Goal: Information Seeking & Learning: Learn about a topic

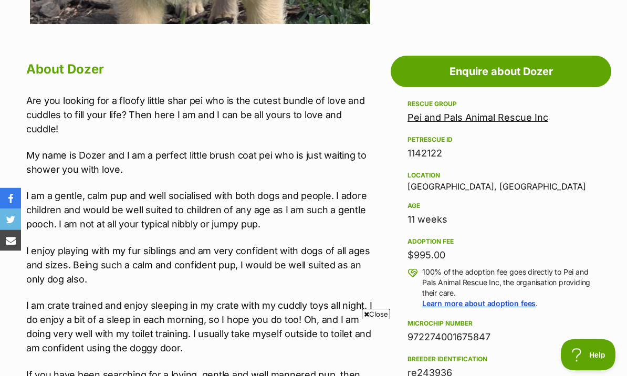
scroll to position [536, 0]
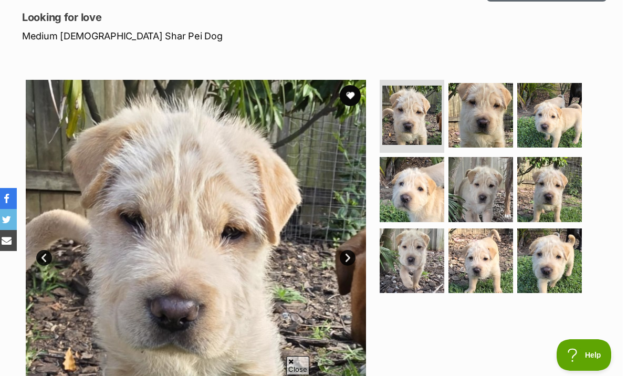
scroll to position [165, 0]
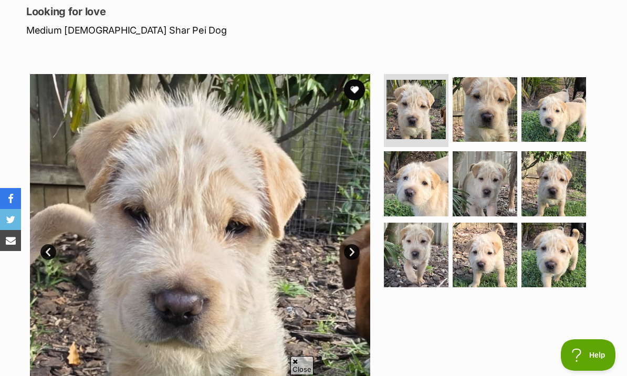
click at [415, 99] on img at bounding box center [415, 109] width 59 height 59
click at [353, 244] on link "Next" at bounding box center [352, 252] width 16 height 16
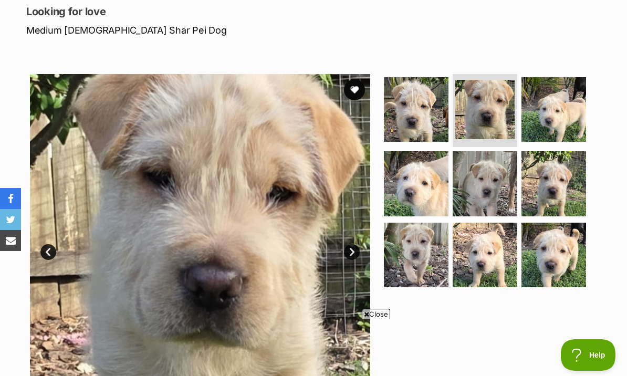
click at [348, 244] on link "Next" at bounding box center [352, 252] width 16 height 16
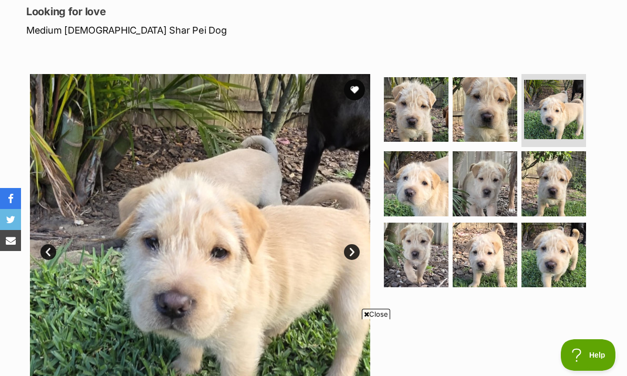
click at [351, 244] on link "Next" at bounding box center [352, 252] width 16 height 16
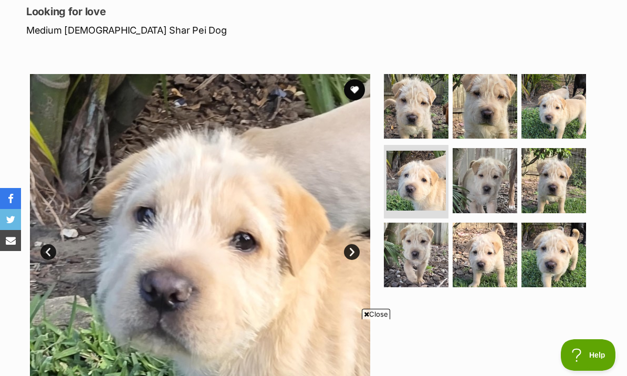
click at [350, 244] on link "Next" at bounding box center [352, 252] width 16 height 16
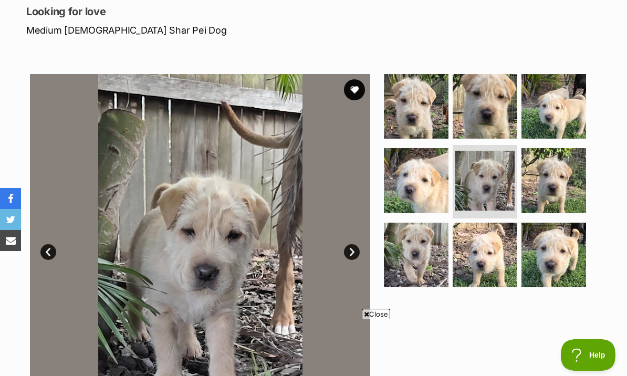
click at [351, 244] on link "Next" at bounding box center [352, 252] width 16 height 16
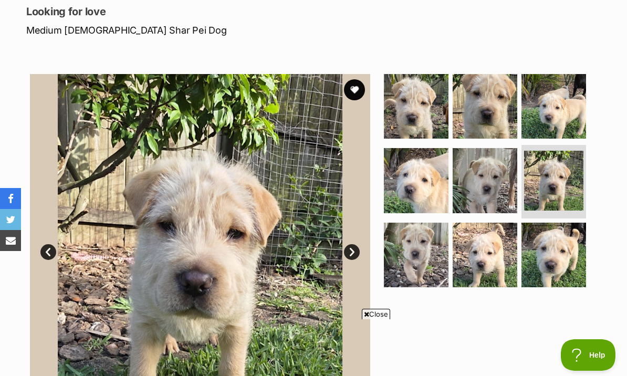
click at [350, 244] on link "Next" at bounding box center [352, 252] width 16 height 16
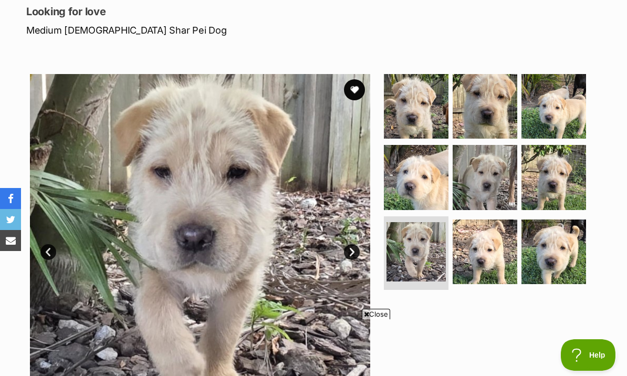
click at [351, 244] on link "Next" at bounding box center [352, 252] width 16 height 16
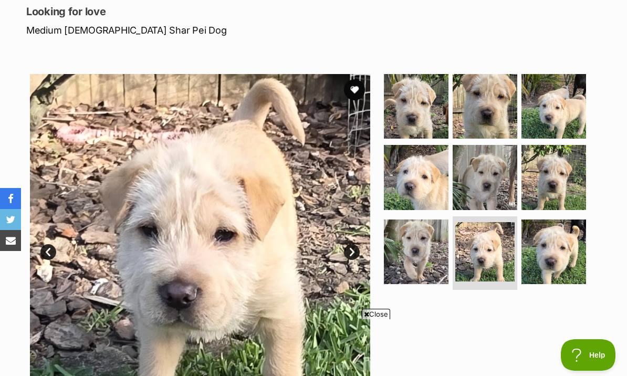
click at [352, 244] on link "Next" at bounding box center [352, 252] width 16 height 16
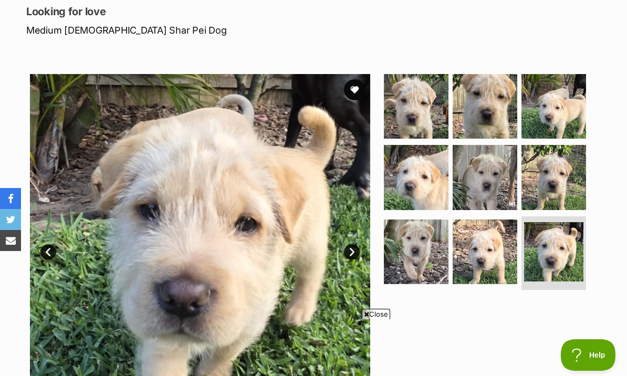
click at [355, 244] on link "Next" at bounding box center [352, 252] width 16 height 16
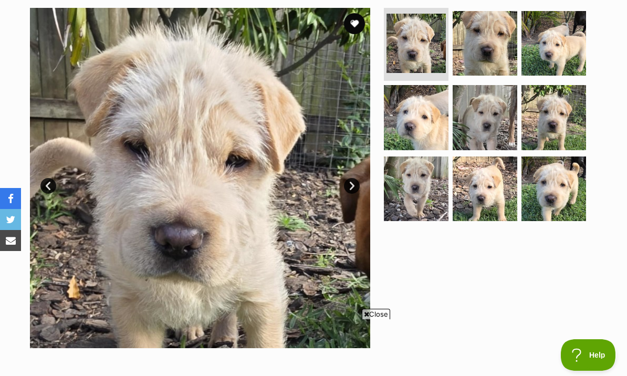
scroll to position [215, 0]
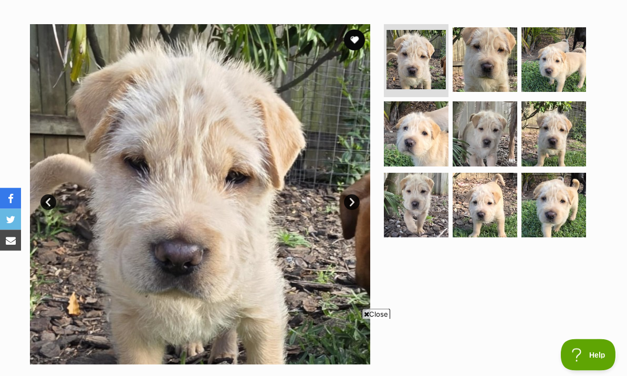
click at [90, 85] on img at bounding box center [200, 195] width 340 height 340
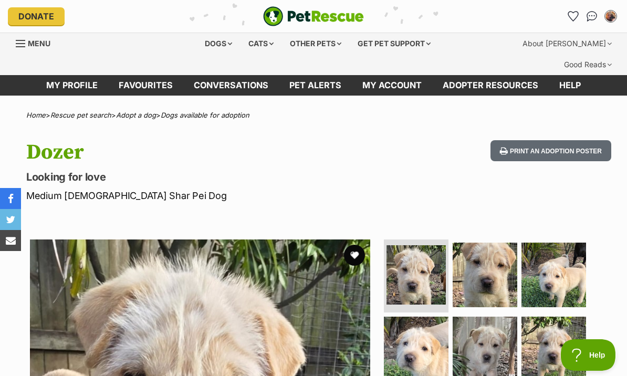
scroll to position [0, 0]
click at [214, 49] on div "Dogs" at bounding box center [218, 43] width 42 height 21
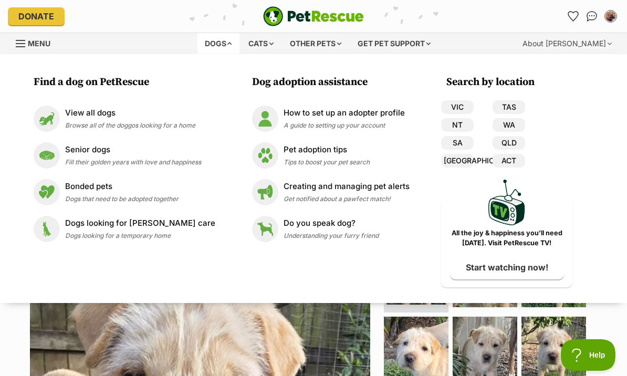
click at [80, 113] on p "View all dogs" at bounding box center [130, 113] width 130 height 12
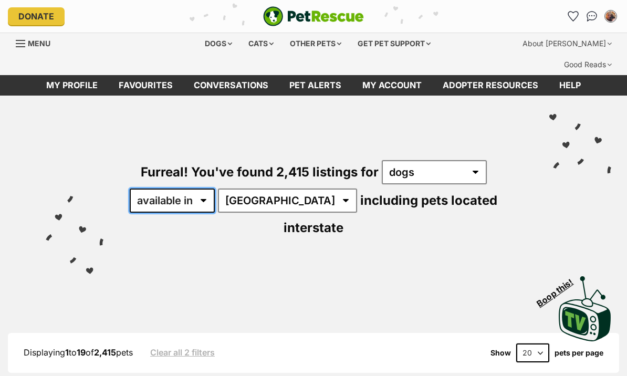
click at [208, 189] on select "available in located in" at bounding box center [172, 201] width 85 height 24
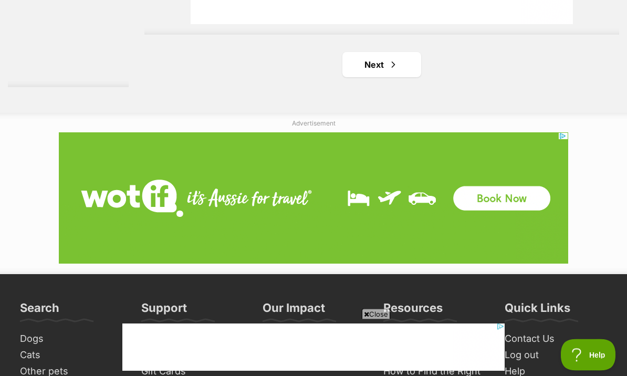
scroll to position [2507, 0]
click at [360, 77] on link "Next" at bounding box center [381, 64] width 79 height 25
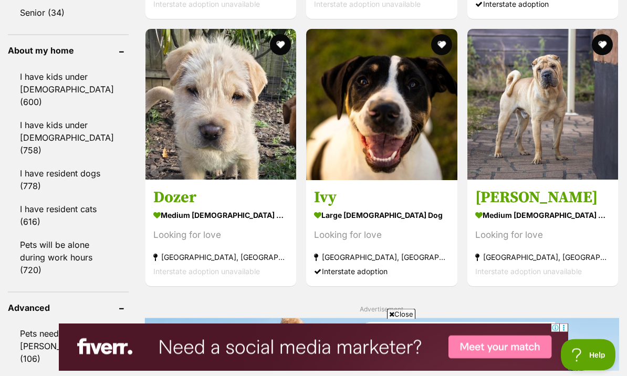
scroll to position [1263, 0]
click at [493, 207] on strong "medium [DEMOGRAPHIC_DATA] Dog" at bounding box center [542, 214] width 135 height 15
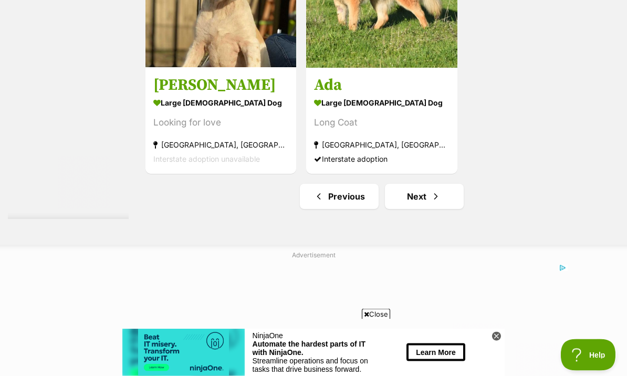
scroll to position [2479, 0]
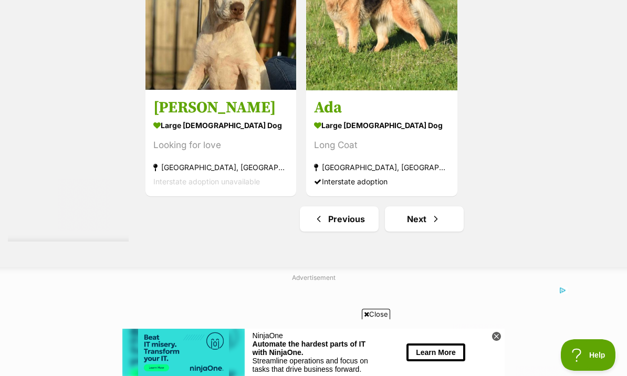
click at [406, 232] on link "Next" at bounding box center [424, 218] width 79 height 25
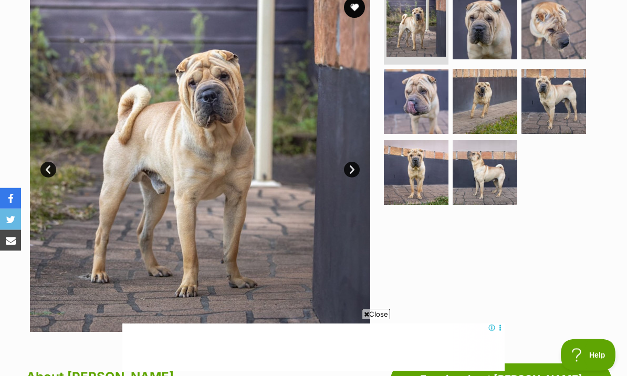
scroll to position [227, 0]
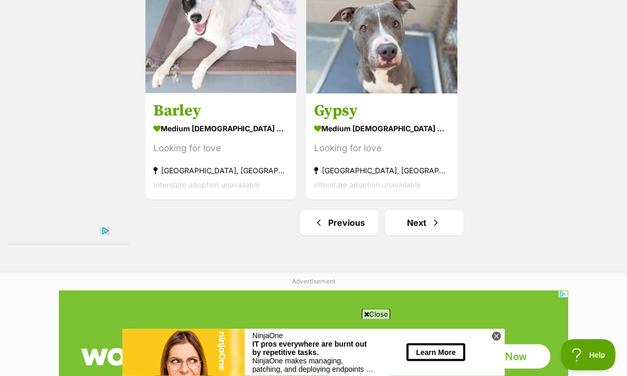
scroll to position [2448, 0]
click at [414, 235] on link "Next" at bounding box center [424, 222] width 79 height 25
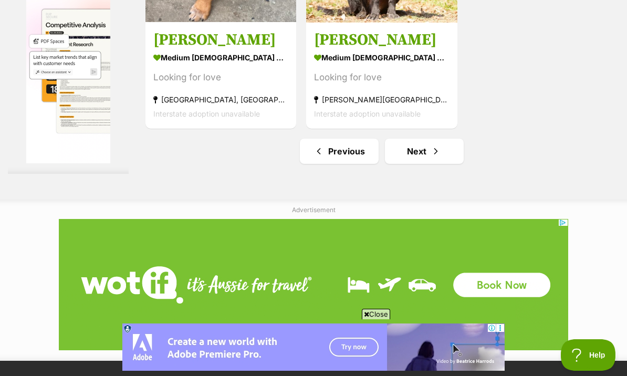
click at [401, 164] on link "Next" at bounding box center [424, 151] width 79 height 25
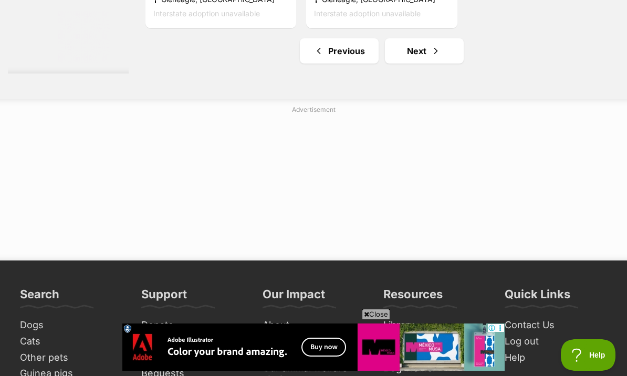
scroll to position [2539, 0]
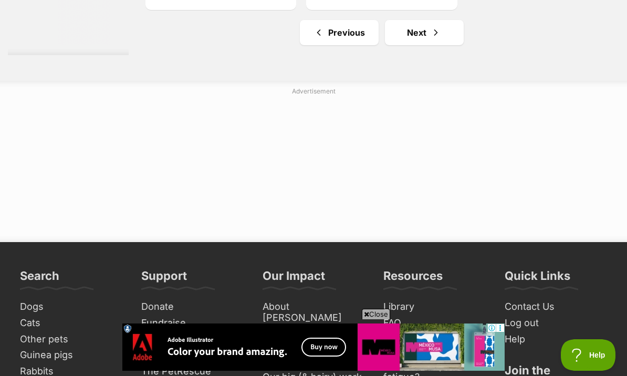
click at [403, 45] on link "Next" at bounding box center [424, 32] width 79 height 25
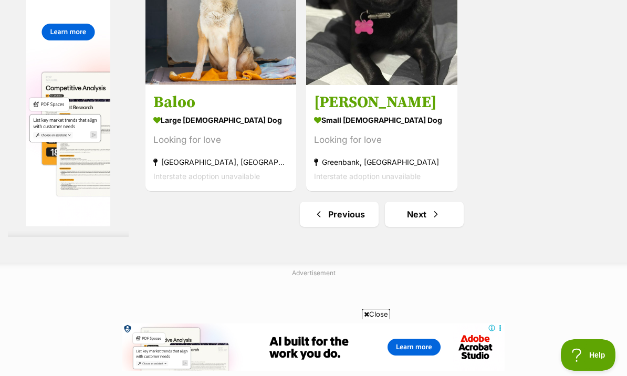
scroll to position [2434, 0]
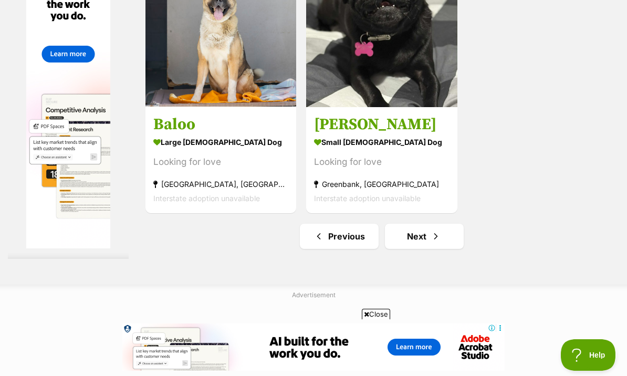
click at [399, 249] on link "Next" at bounding box center [424, 236] width 79 height 25
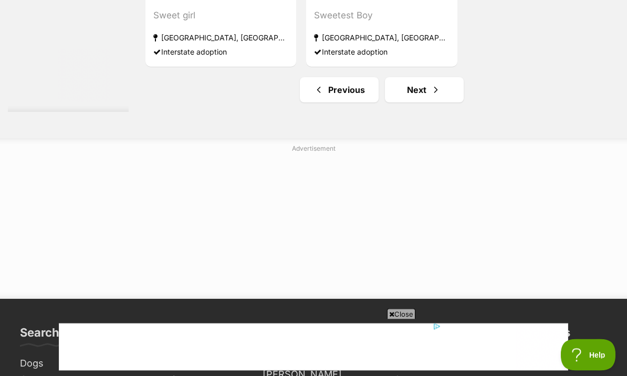
scroll to position [2482, 0]
click at [408, 102] on link "Next" at bounding box center [424, 89] width 79 height 25
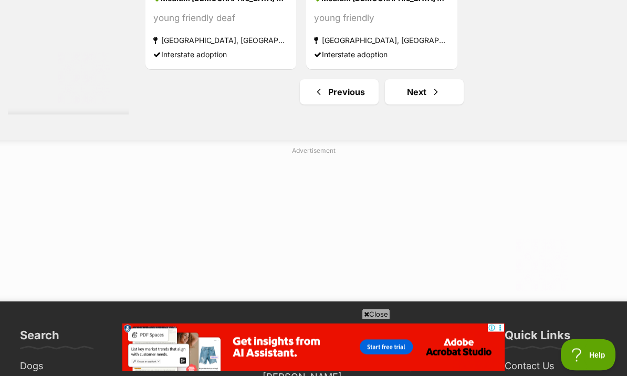
scroll to position [2480, 0]
click at [403, 104] on link "Next" at bounding box center [424, 91] width 79 height 25
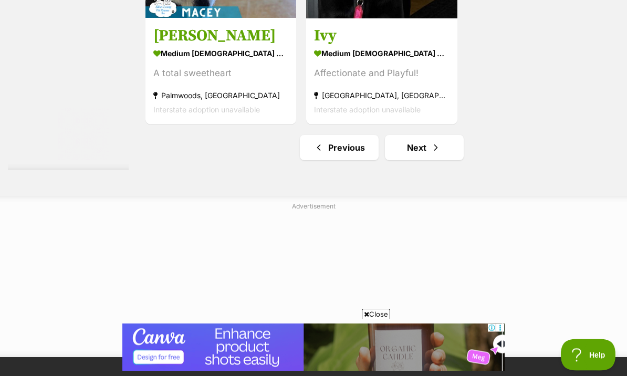
scroll to position [2523, 0]
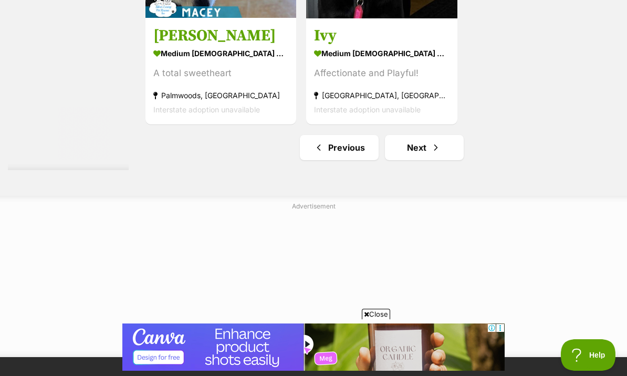
click at [394, 160] on link "Next" at bounding box center [424, 147] width 79 height 25
